Goal: Transaction & Acquisition: Purchase product/service

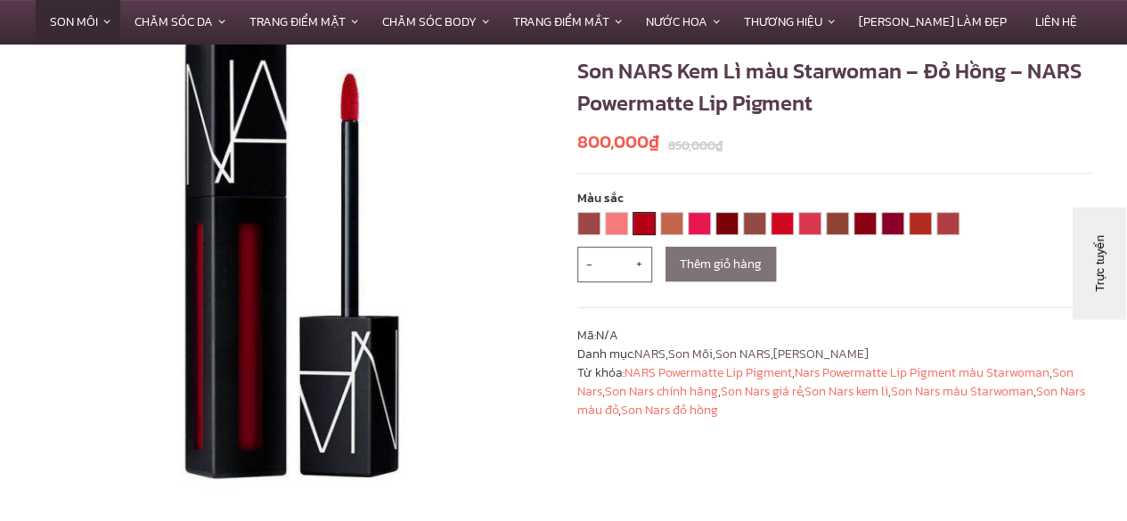
click at [649, 227] on link "DON'T STOP" at bounding box center [643, 223] width 21 height 21
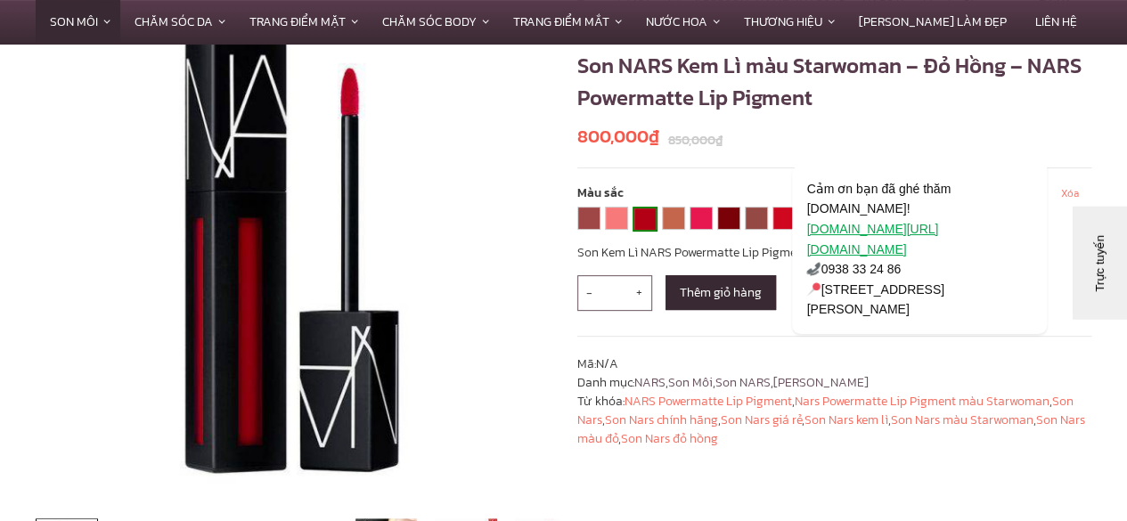
scroll to position [196, 0]
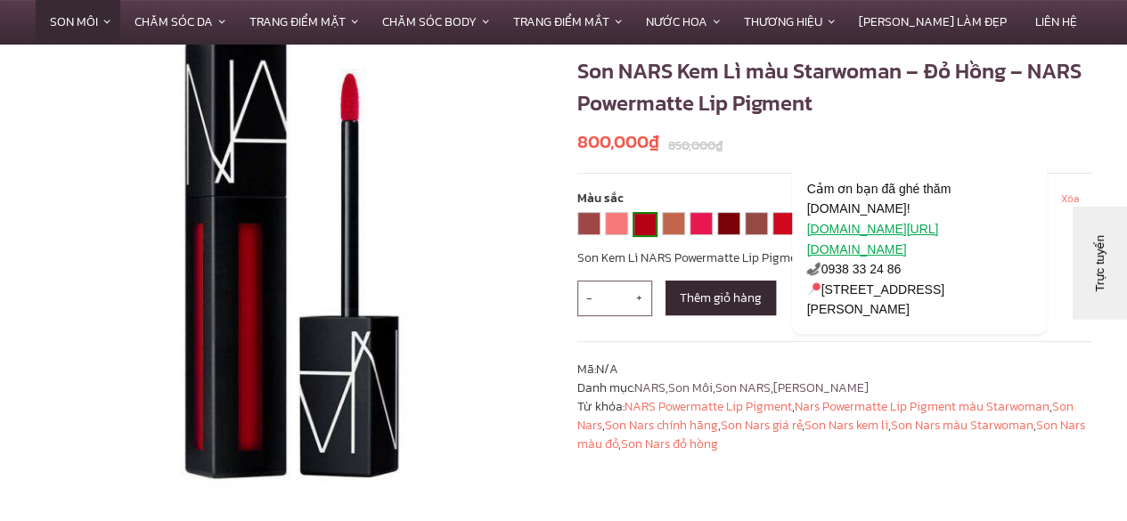
click at [649, 227] on link "DON'T STOP" at bounding box center [644, 224] width 21 height 21
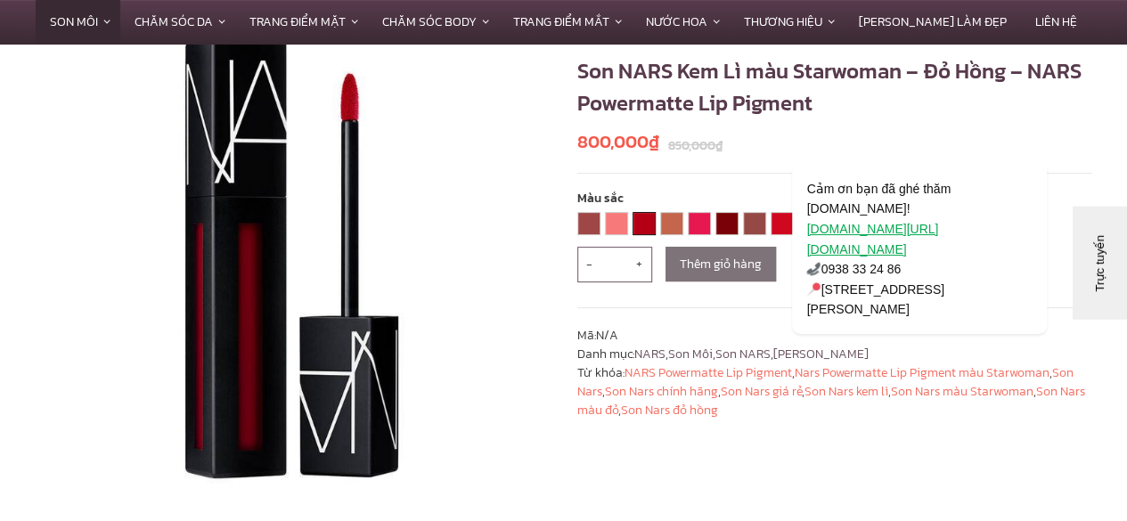
click at [649, 227] on link "DON'T STOP" at bounding box center [643, 223] width 21 height 21
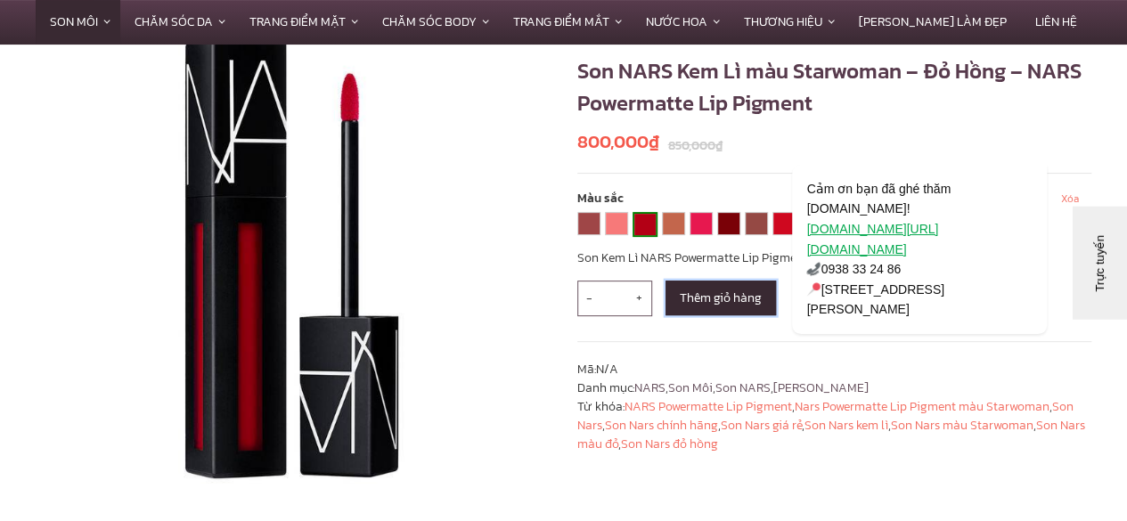
click at [731, 304] on button "Thêm giỏ hàng" at bounding box center [721, 298] width 110 height 35
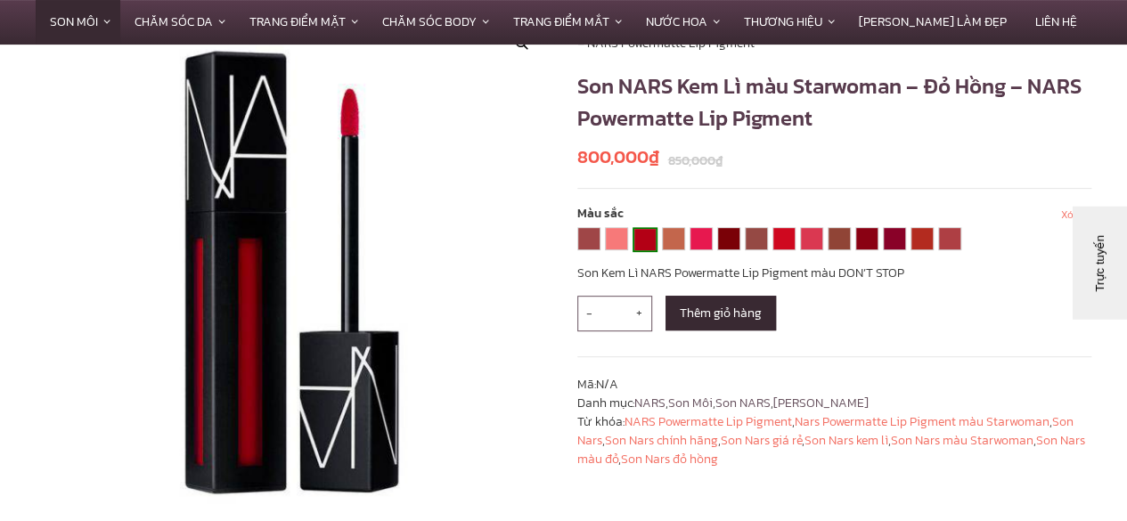
scroll to position [321, 0]
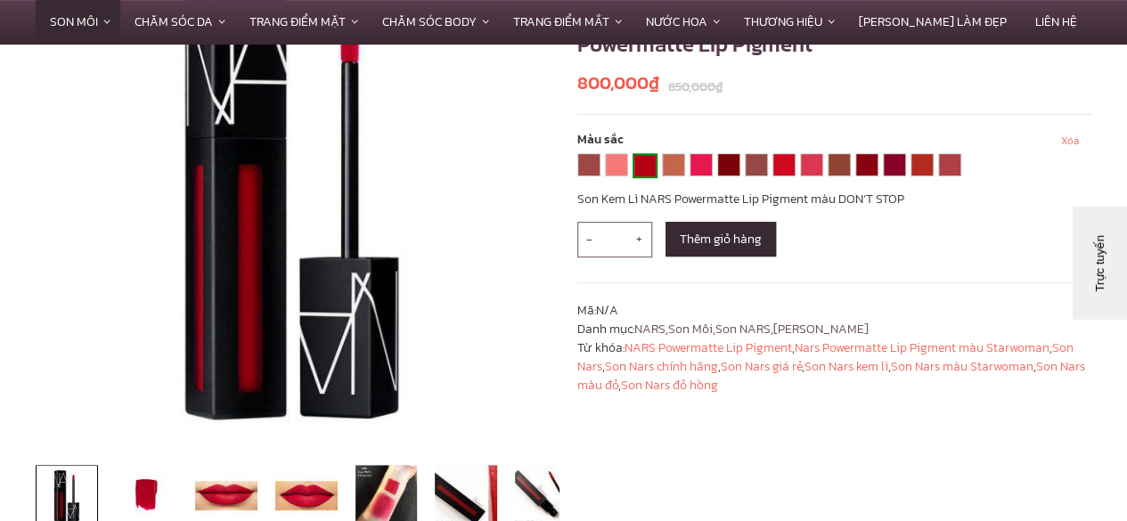
click at [641, 168] on link "DON'T STOP" at bounding box center [644, 165] width 21 height 21
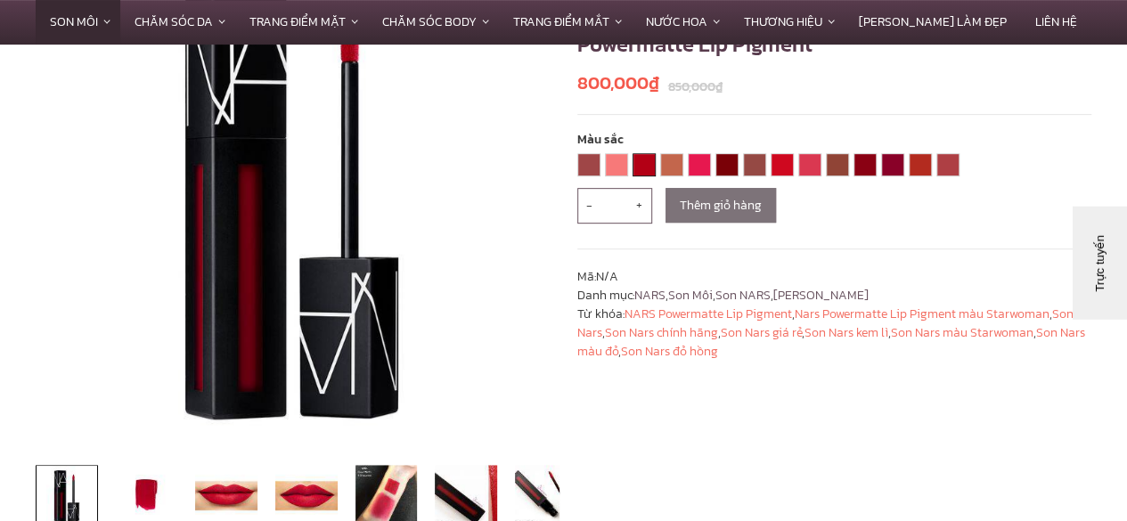
click at [641, 168] on link "DON'T STOP" at bounding box center [643, 164] width 21 height 21
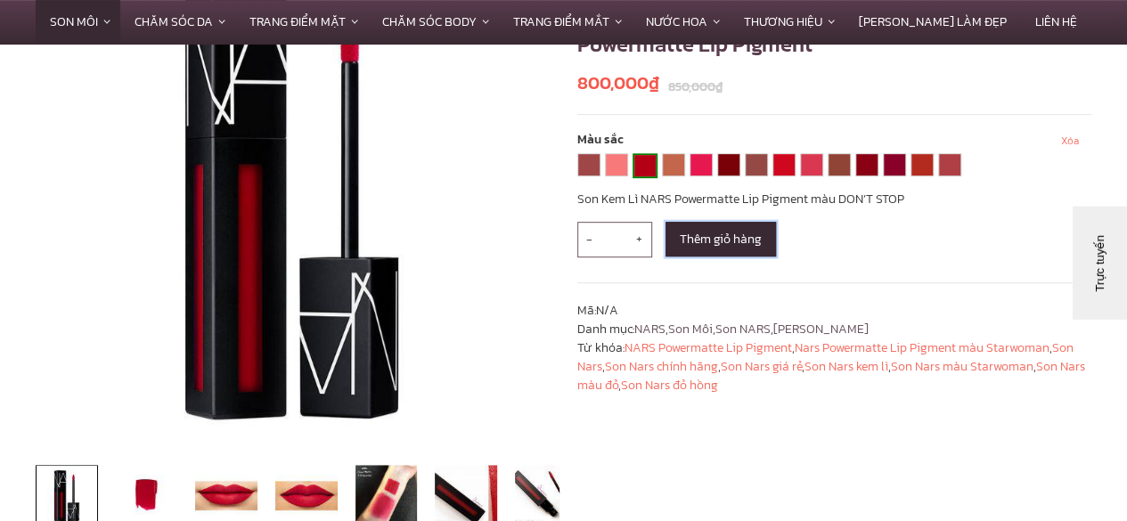
click at [705, 247] on button "Thêm giỏ hàng" at bounding box center [721, 239] width 110 height 35
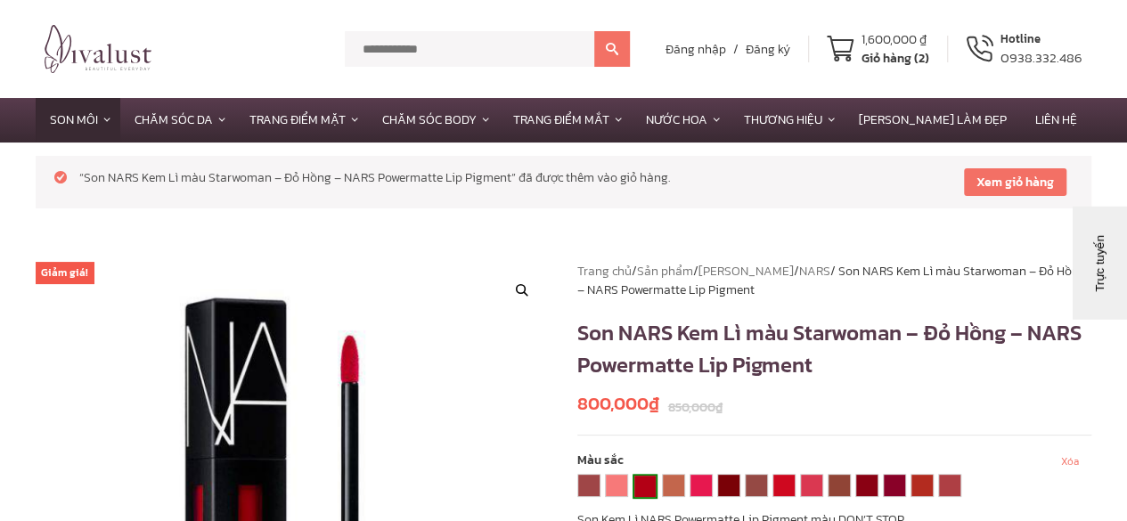
click at [896, 55] on div "Giỏ hàng (2)" at bounding box center [896, 58] width 68 height 19
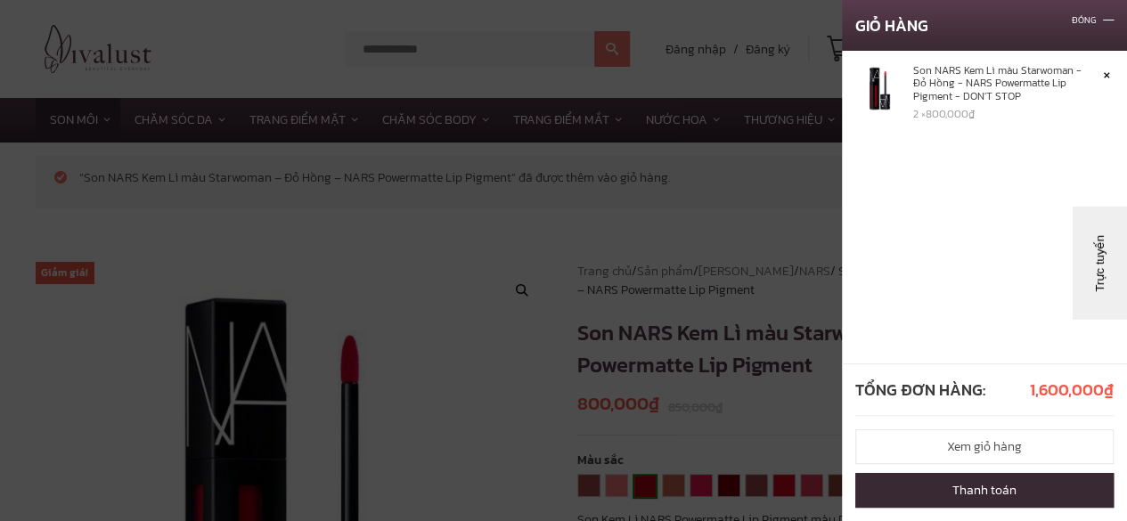
click at [1002, 99] on link "Son NARS Kem Lì màu Starwoman - Đỏ Hồng - NARS Powermatte Lip Pigment - DON'T S…" at bounding box center [1004, 83] width 182 height 38
click at [1105, 72] on link "×" at bounding box center [1104, 73] width 19 height 19
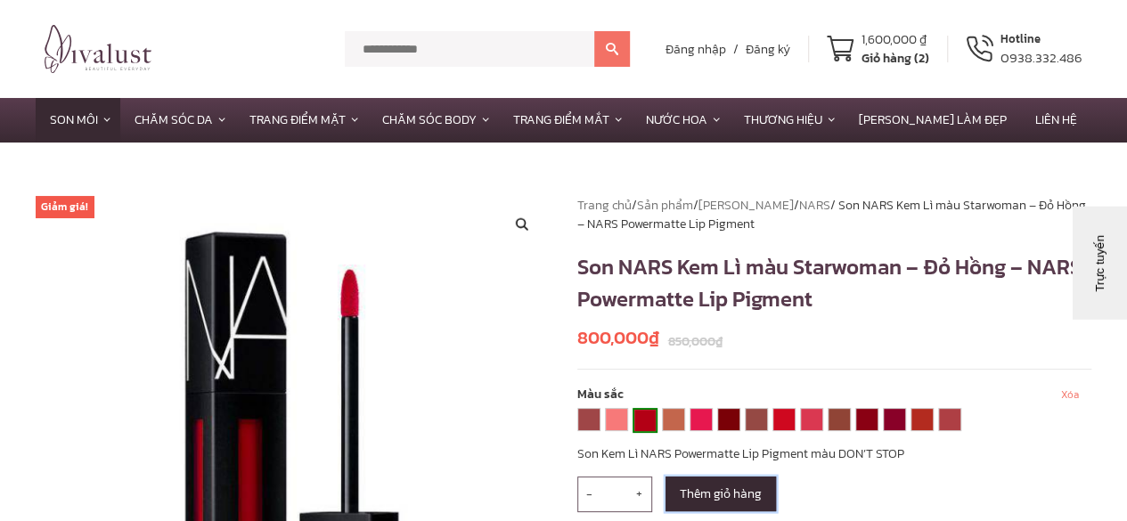
click at [732, 496] on button "Thêm giỏ hàng" at bounding box center [721, 494] width 110 height 35
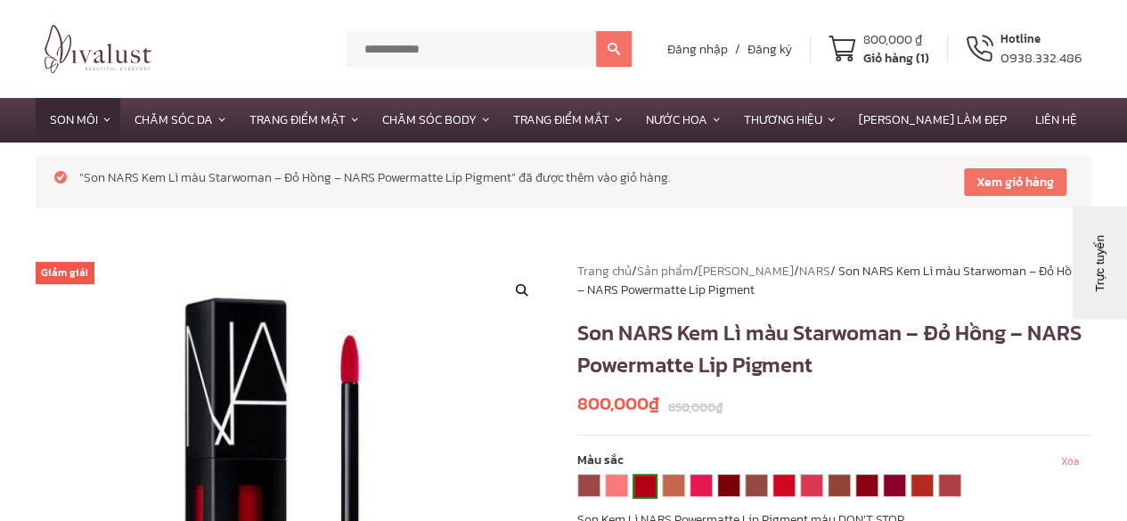
click at [883, 53] on div "Giỏ hàng (1)" at bounding box center [896, 58] width 66 height 19
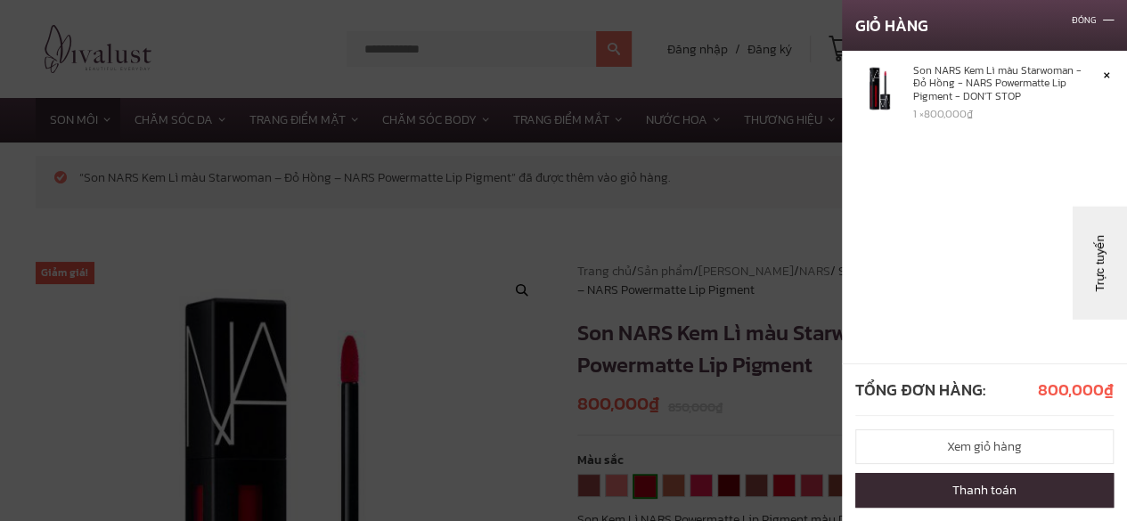
click at [921, 494] on link "Thanh toán" at bounding box center [984, 490] width 258 height 35
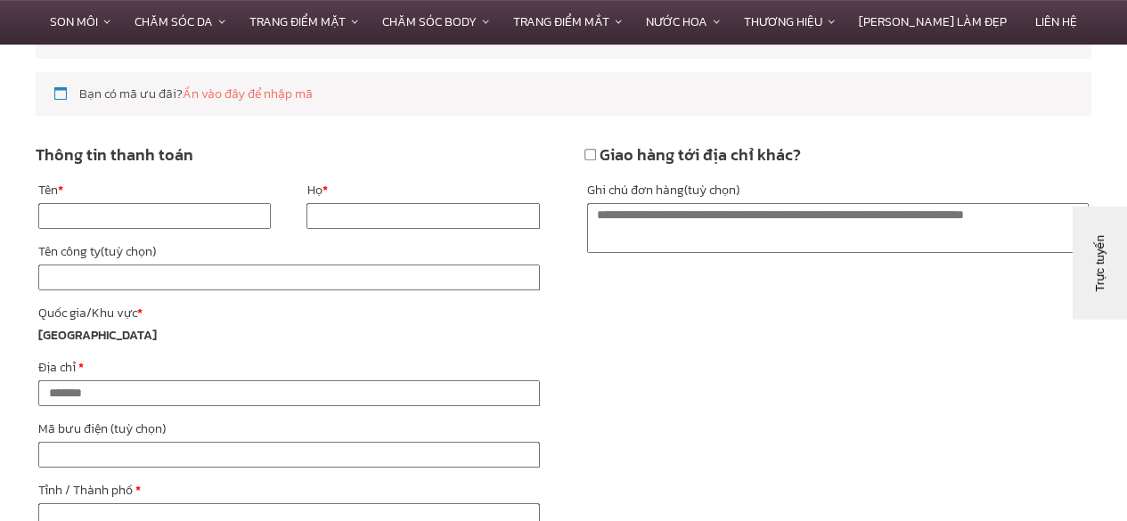
scroll to position [403, 0]
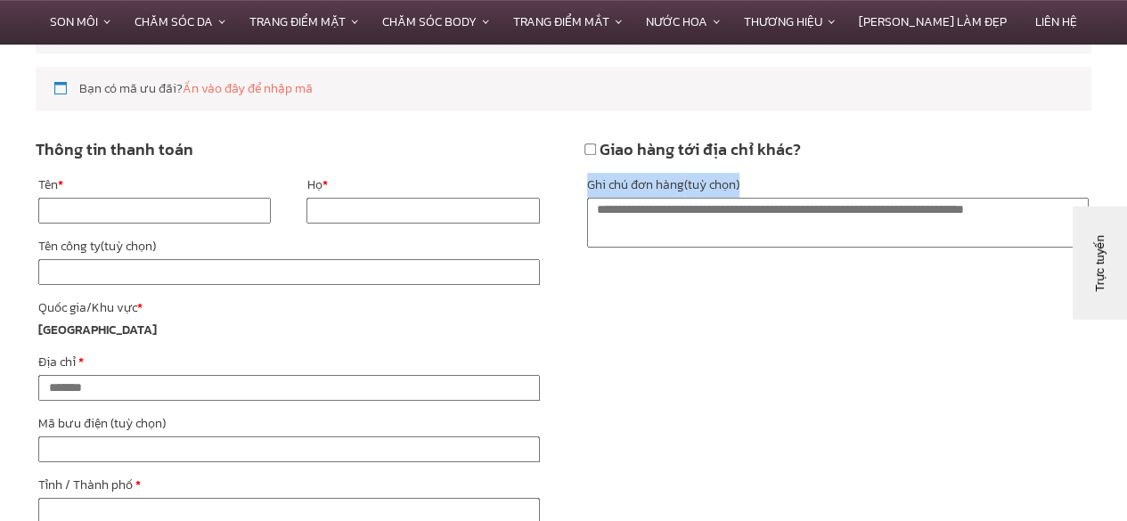
drag, startPoint x: 1122, startPoint y: 159, endPoint x: 1140, endPoint y: 179, distance: 26.5
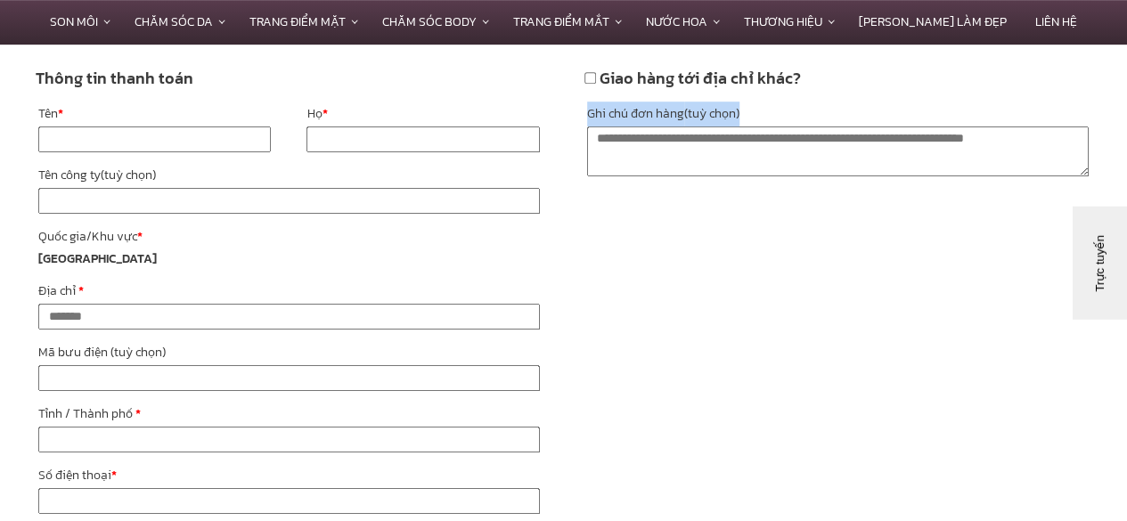
scroll to position [485, 0]
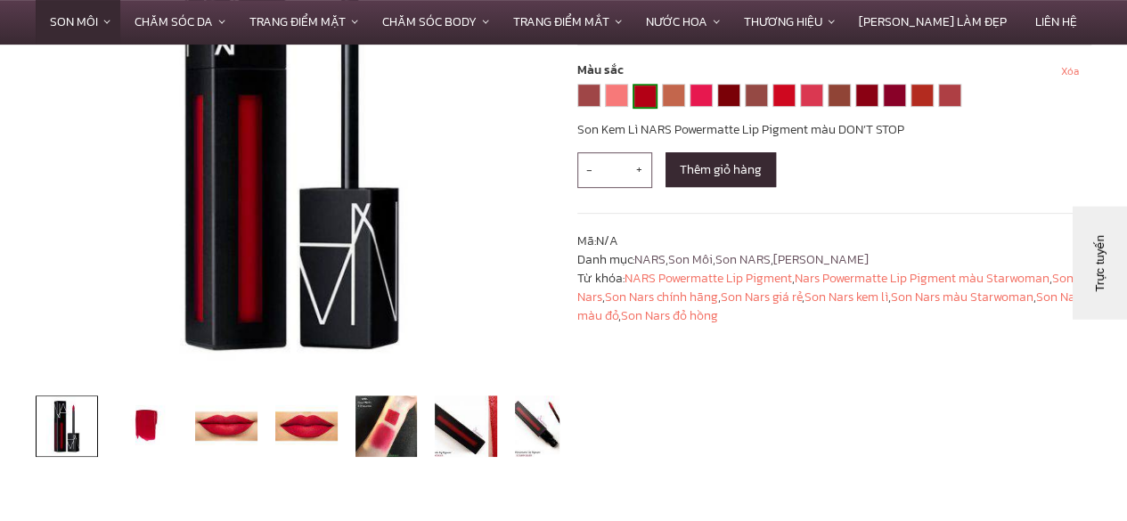
scroll to position [392, 0]
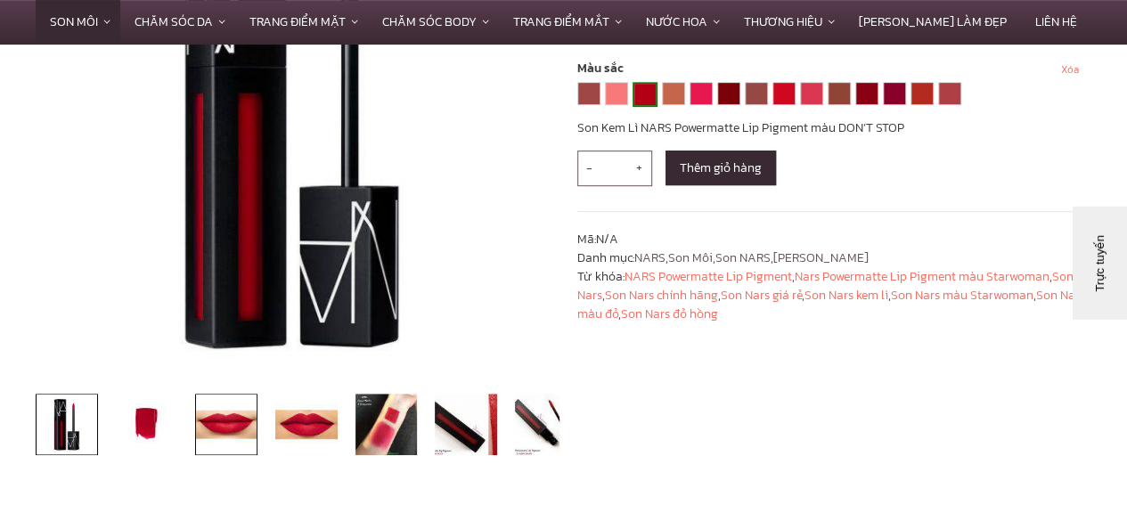
click at [233, 421] on img at bounding box center [226, 425] width 62 height 62
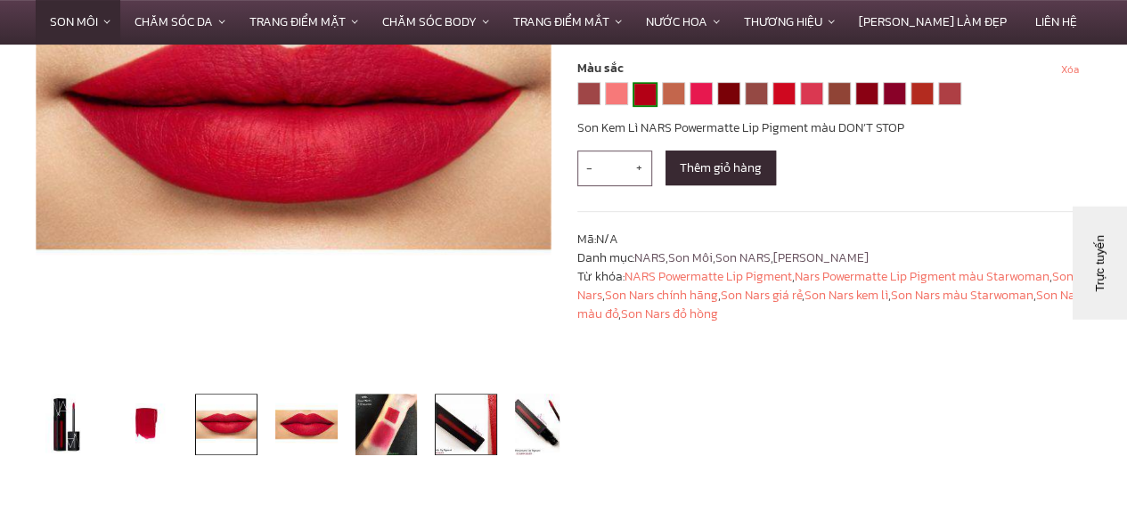
click at [464, 430] on img at bounding box center [466, 425] width 62 height 62
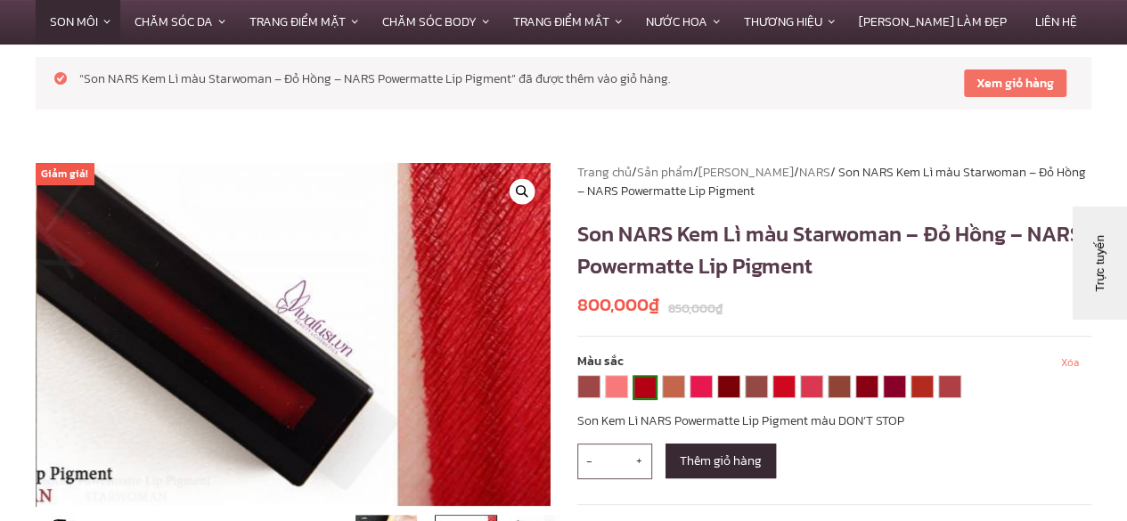
scroll to position [321, 0]
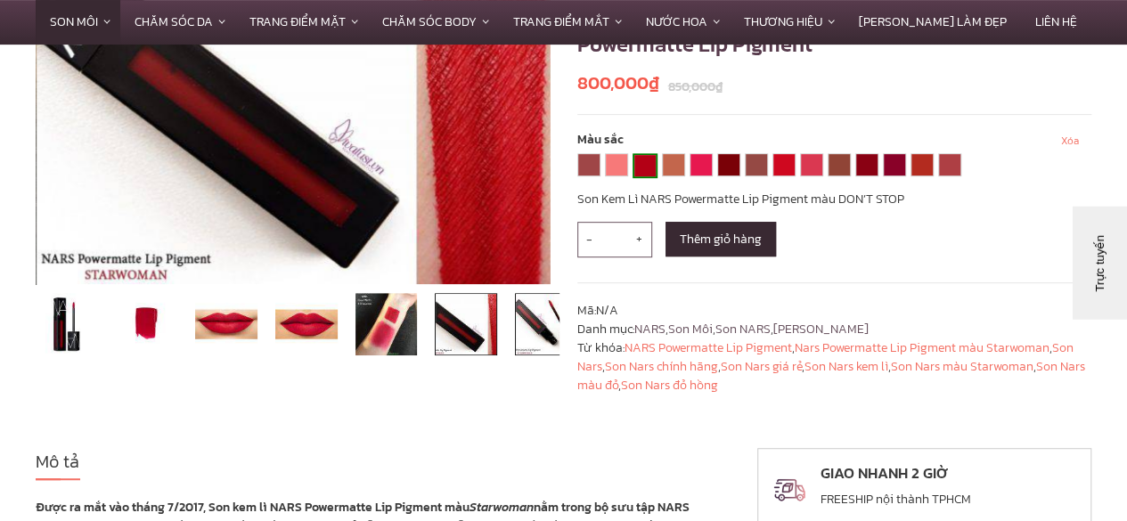
click at [527, 327] on img at bounding box center [546, 324] width 62 height 62
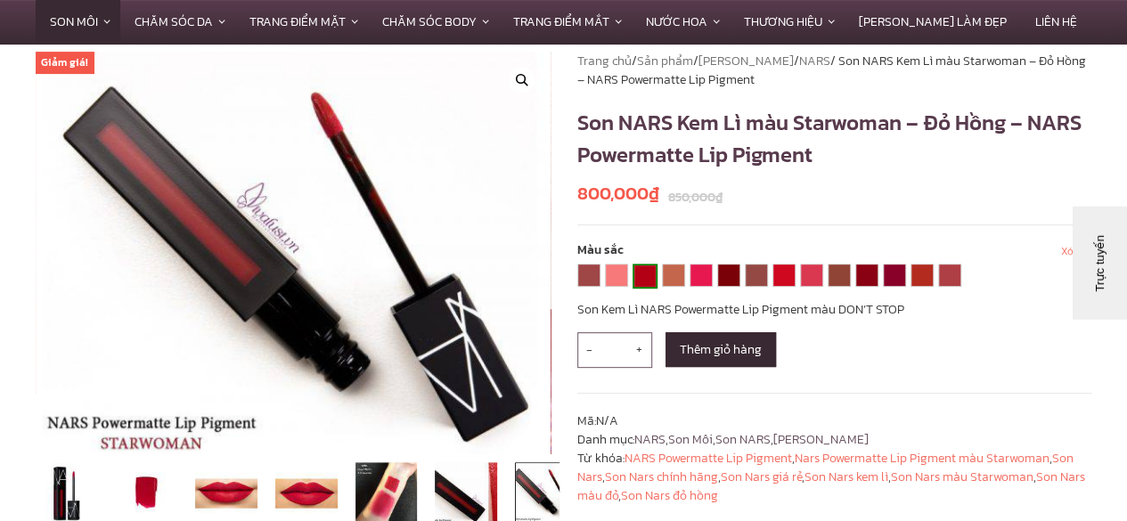
scroll to position [286, 0]
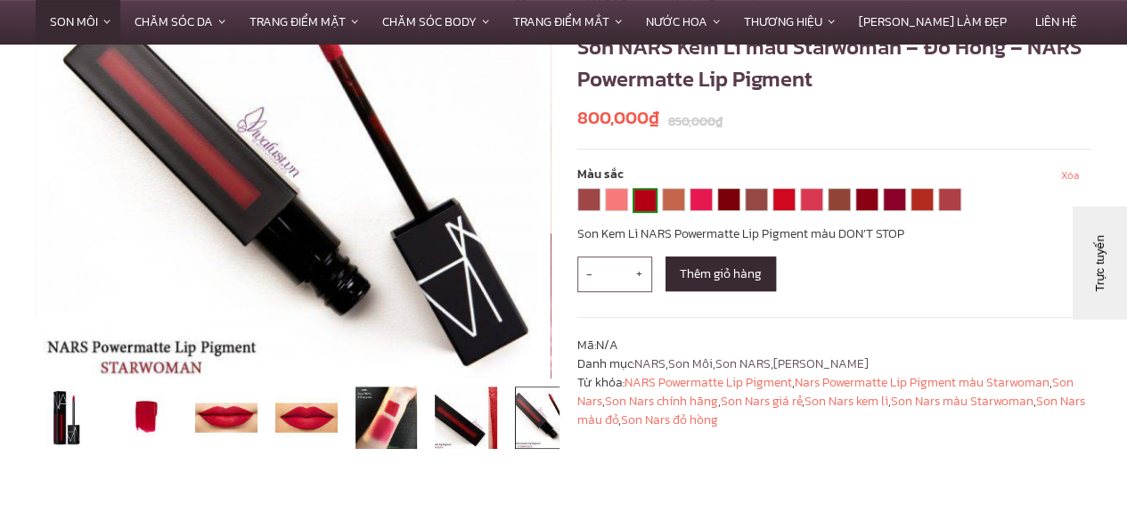
click at [1126, 346] on div "Trực tuyến" at bounding box center [1126, 349] width 86 height 13
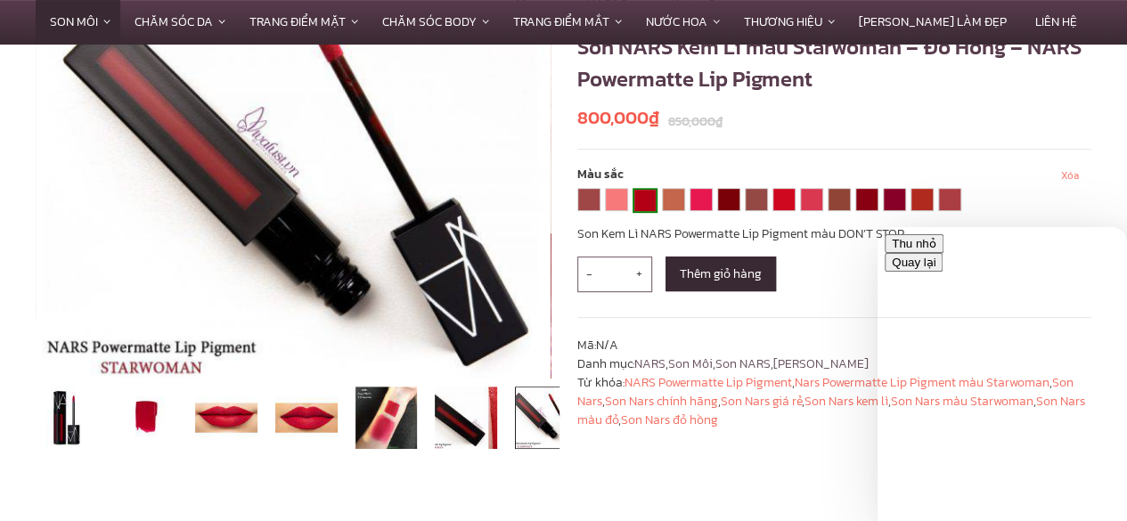
click at [936, 250] on span "Thu nhỏ" at bounding box center [936, 243] width 0 height 13
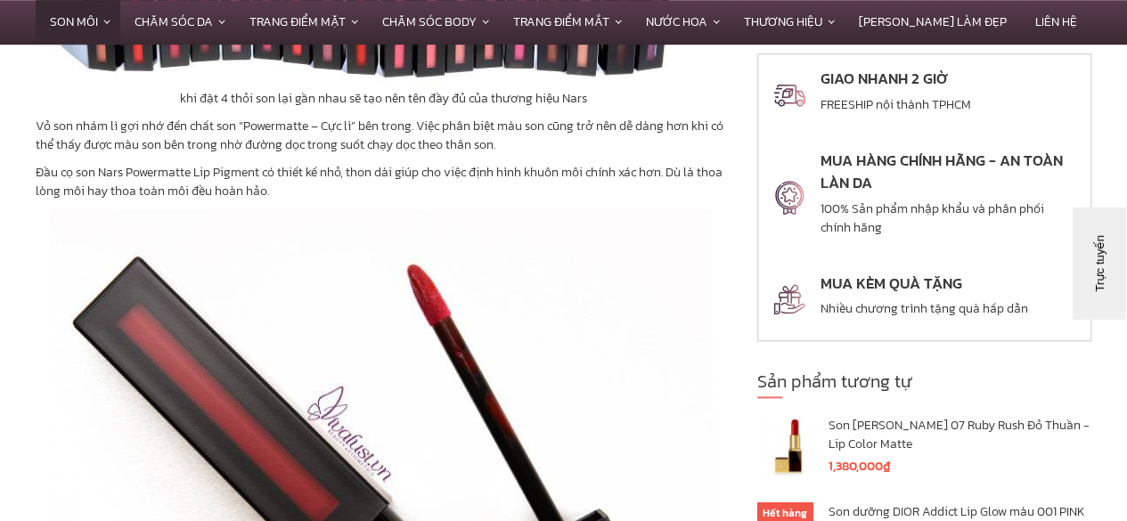
scroll to position [1791, 0]
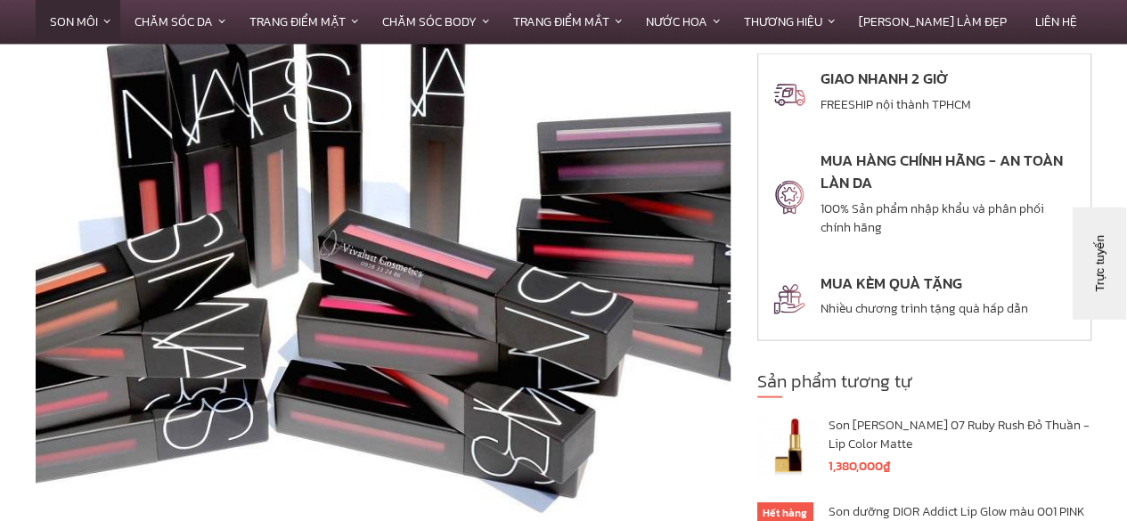
click at [1126, 324] on button "Trực tuyến" at bounding box center [1125, 349] width 112 height 53
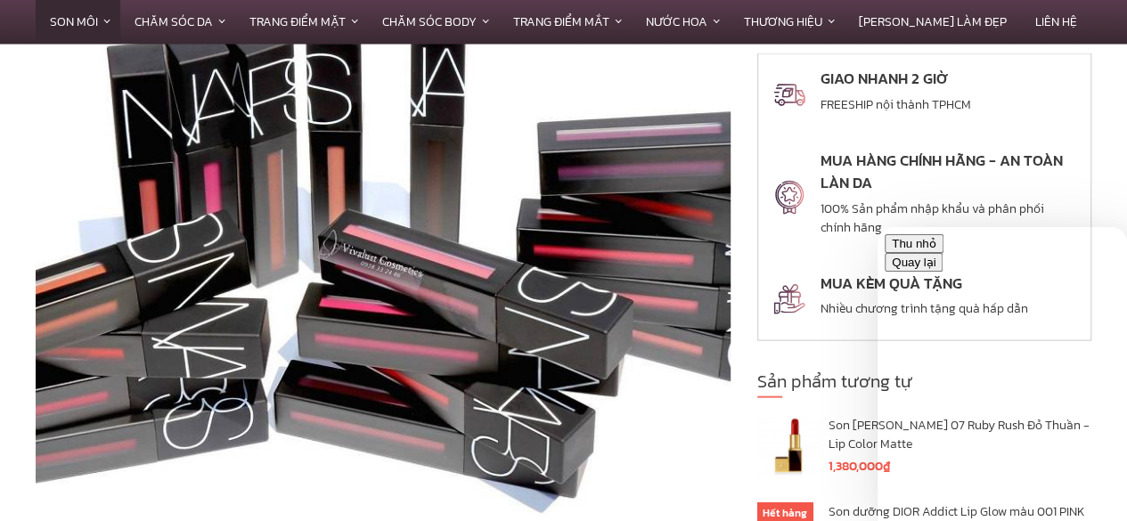
drag, startPoint x: 1124, startPoint y: 305, endPoint x: 1134, endPoint y: 478, distance: 173.2
click at [1126, 478] on html "Quay lại Thu nhỏ Quay lại Powered by tawk.to Chat với nhân viên tư vấn Cảm ơn b…" at bounding box center [1002, 374] width 249 height 294
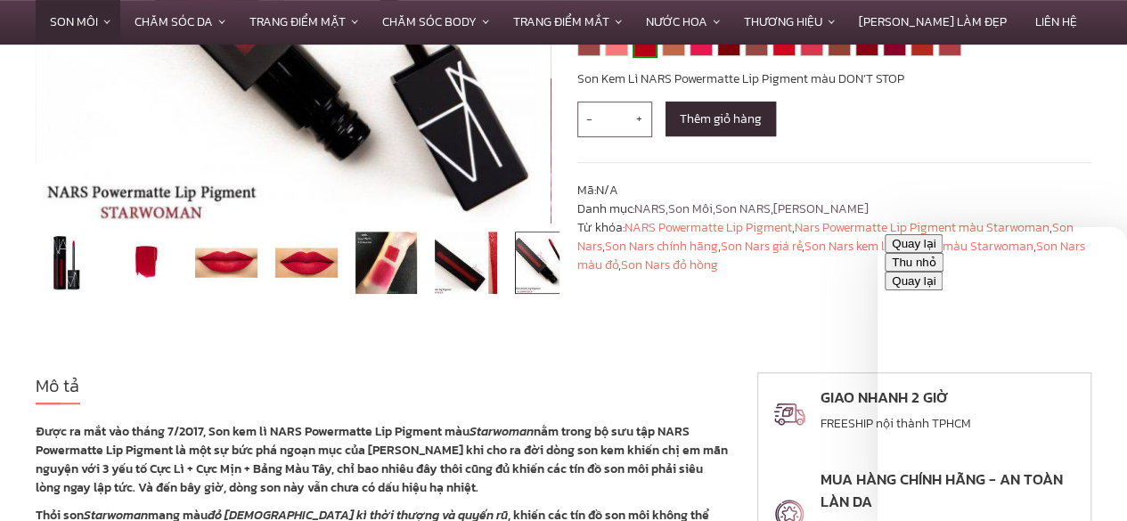
scroll to position [0, 0]
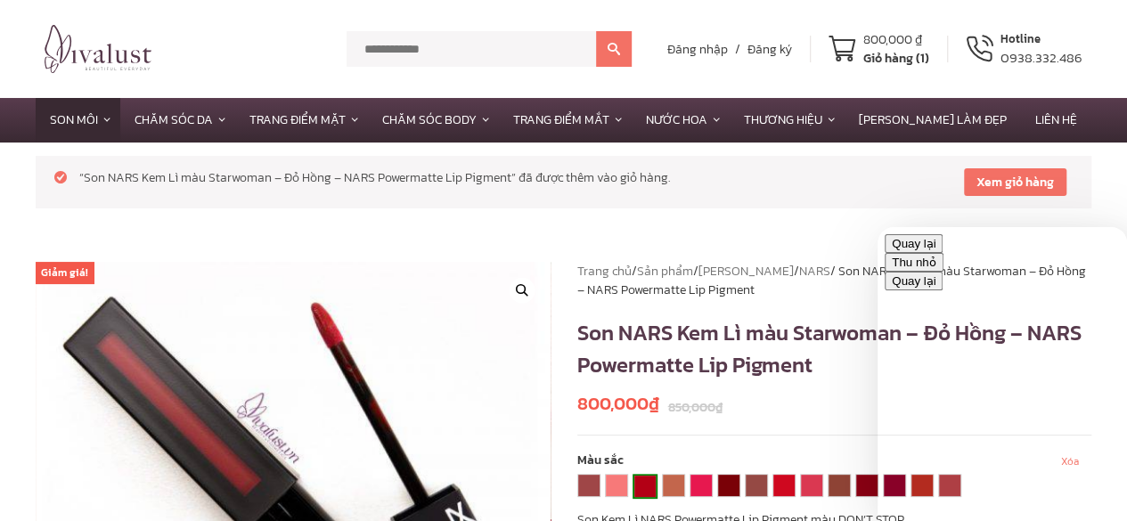
click at [89, 61] on img at bounding box center [98, 49] width 107 height 48
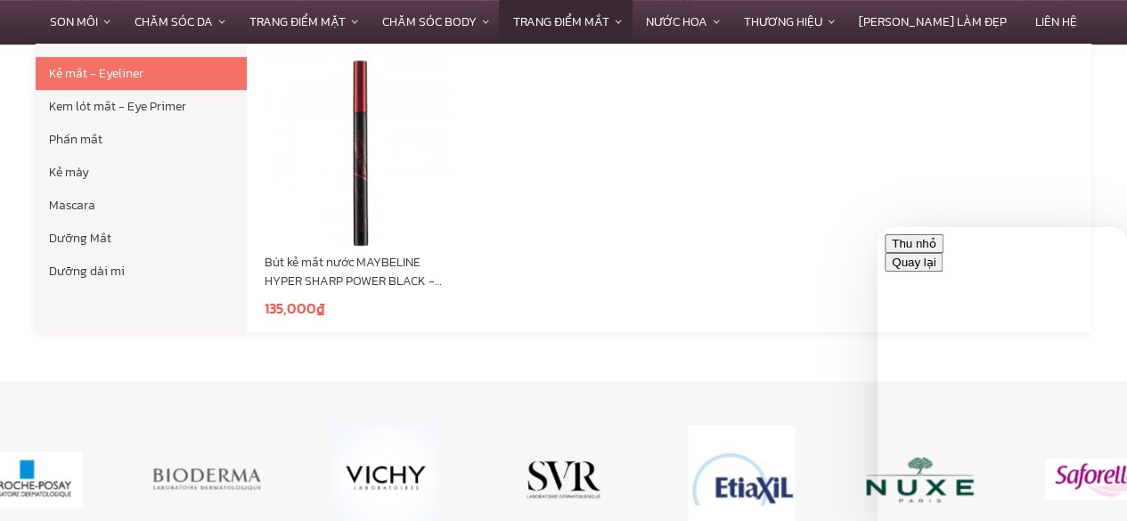
scroll to position [7112, 0]
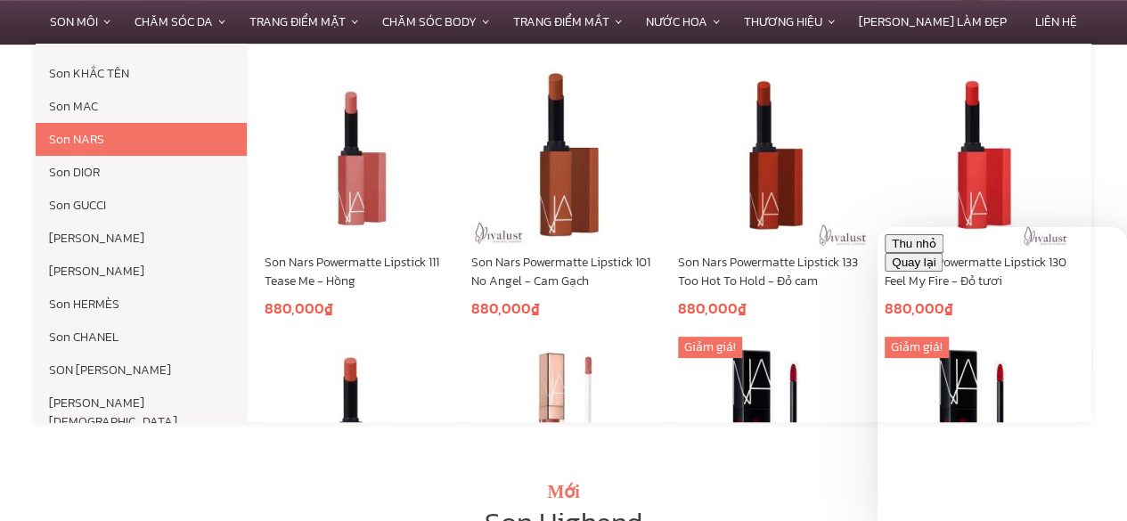
click at [98, 138] on link "Son NARS" at bounding box center [141, 139] width 211 height 33
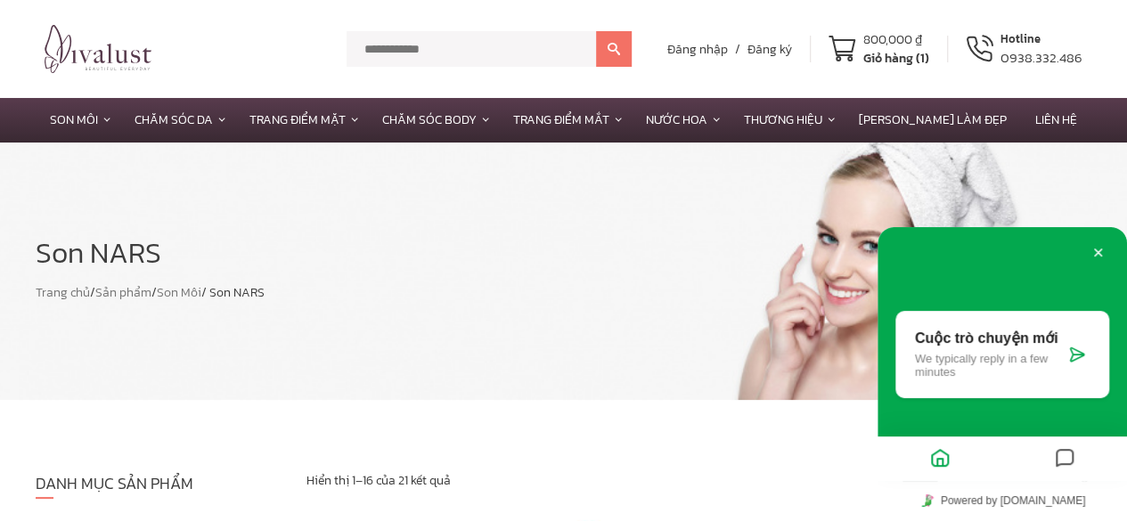
click at [98, 237] on link "Son NARS" at bounding box center [141, 246] width 211 height 33
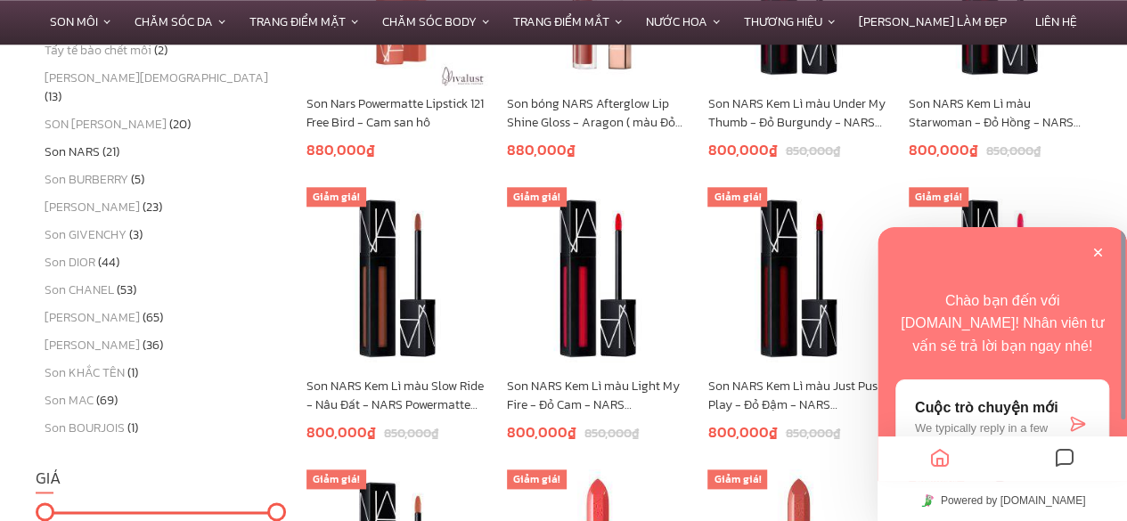
scroll to position [891, 0]
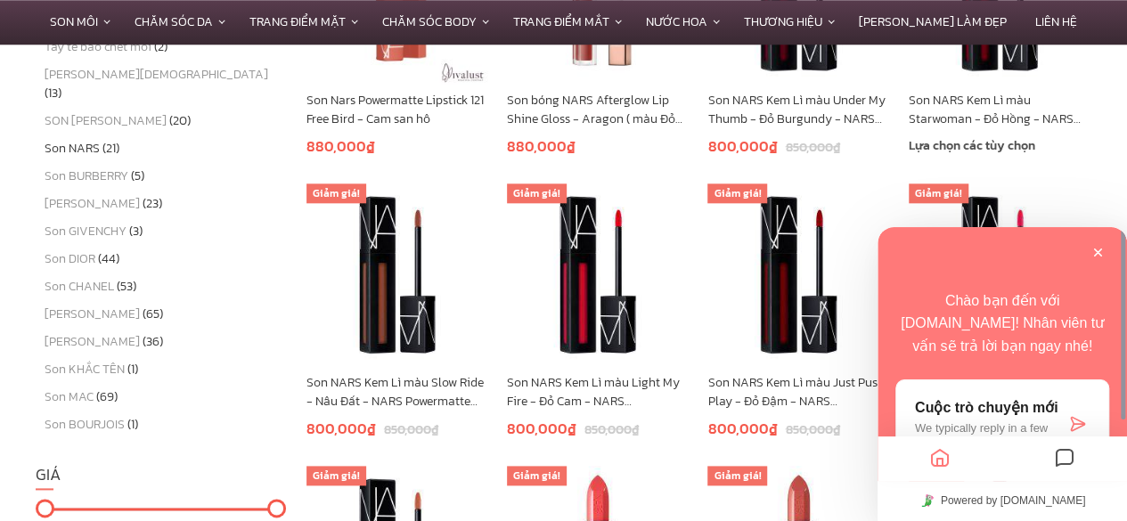
click at [940, 101] on link "Son NARS Kem Lì màu Starwoman - Đỏ Hồng - NARS Powermatte Lip Pigment" at bounding box center [1000, 109] width 183 height 37
